Goal: Transaction & Acquisition: Purchase product/service

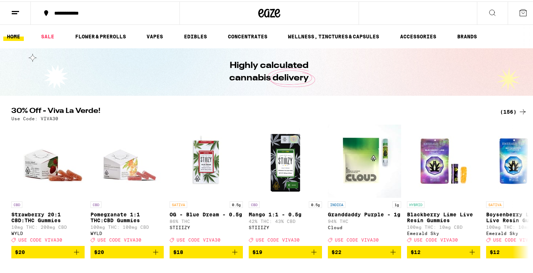
click at [503, 110] on div "(156)" at bounding box center [513, 110] width 27 height 9
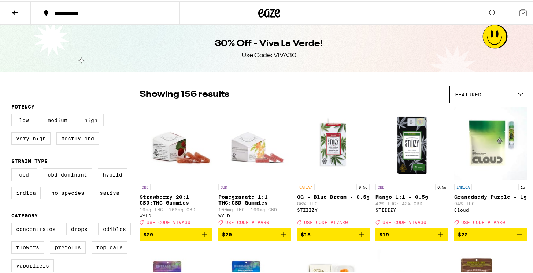
click at [86, 121] on label "High" at bounding box center [91, 119] width 26 height 12
click at [13, 114] on input "High" at bounding box center [13, 114] width 0 height 0
checkbox input "true"
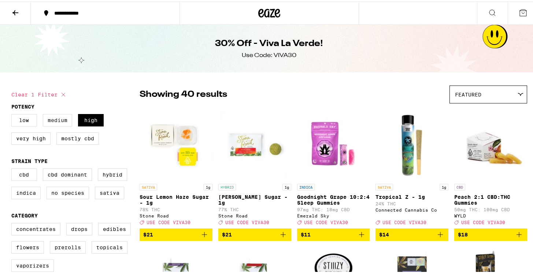
click at [53, 121] on label "Medium" at bounding box center [57, 119] width 29 height 12
click at [13, 114] on input "Medium" at bounding box center [13, 114] width 0 height 0
checkbox input "true"
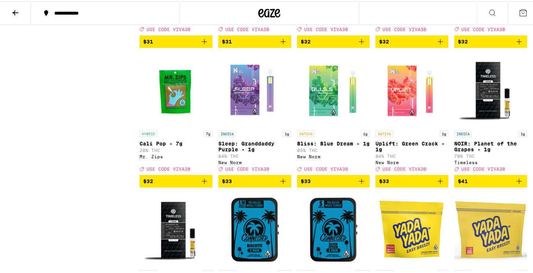
scroll to position [1035, 0]
